Goal: Use online tool/utility: Utilize a website feature to perform a specific function

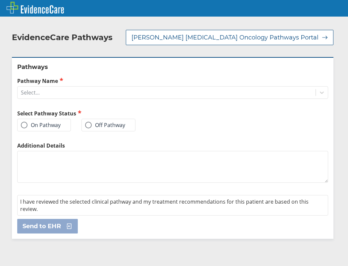
click at [108, 85] on div "Pathway Name Select..." at bounding box center [172, 88] width 311 height 22
click at [110, 87] on div "Select..." at bounding box center [167, 92] width 298 height 11
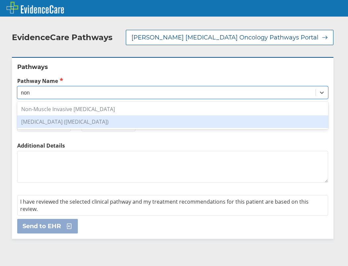
click at [81, 119] on div "[MEDICAL_DATA] ([MEDICAL_DATA])" at bounding box center [172, 121] width 311 height 13
type input "non"
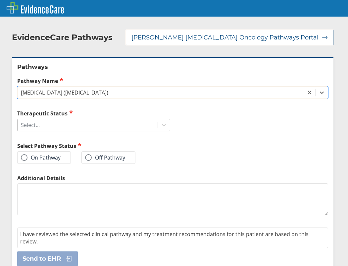
click at [88, 131] on div "Select..." at bounding box center [88, 124] width 140 height 11
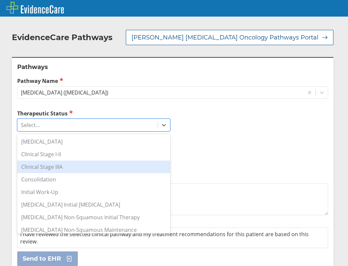
click at [89, 170] on div "Clinical Stage IIIA" at bounding box center [93, 166] width 153 height 13
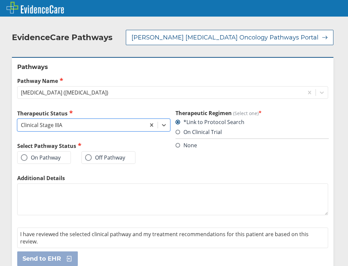
click at [57, 153] on div "On Pathway" at bounding box center [44, 157] width 54 height 13
click at [32, 158] on label "On Pathway" at bounding box center [41, 157] width 40 height 7
click at [0, 0] on input "On Pathway" at bounding box center [0, 0] width 0 height 0
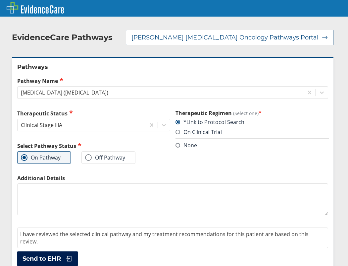
click at [30, 255] on span "Send to EHR" at bounding box center [42, 258] width 38 height 8
